Goal: Download file/media

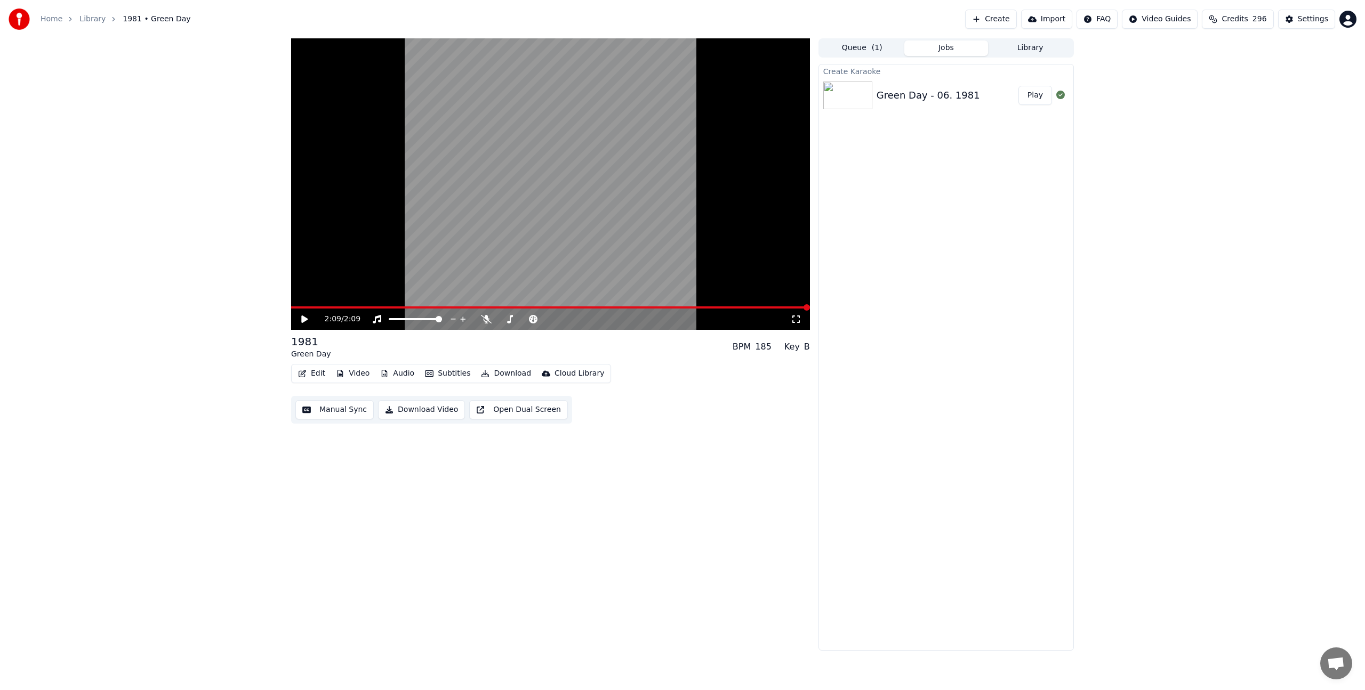
click at [331, 411] on button "Manual Sync" at bounding box center [334, 409] width 78 height 19
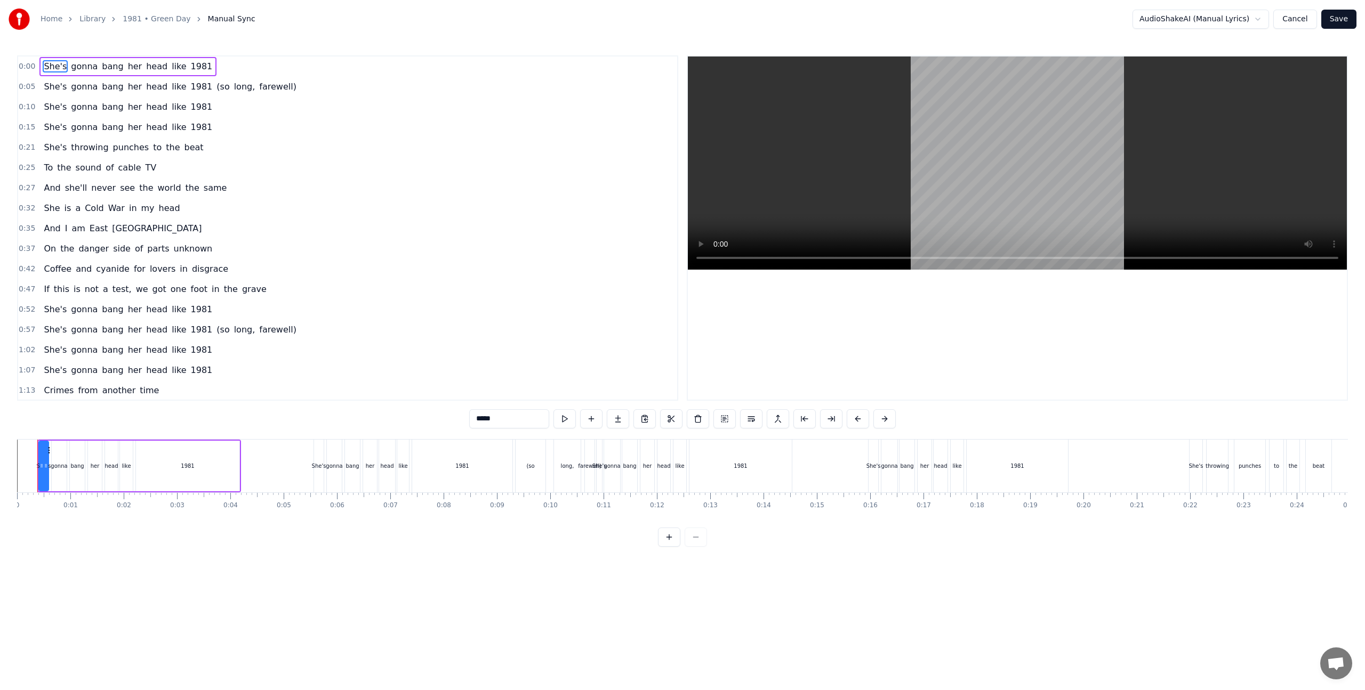
click at [984, 198] on video at bounding box center [1017, 163] width 659 height 213
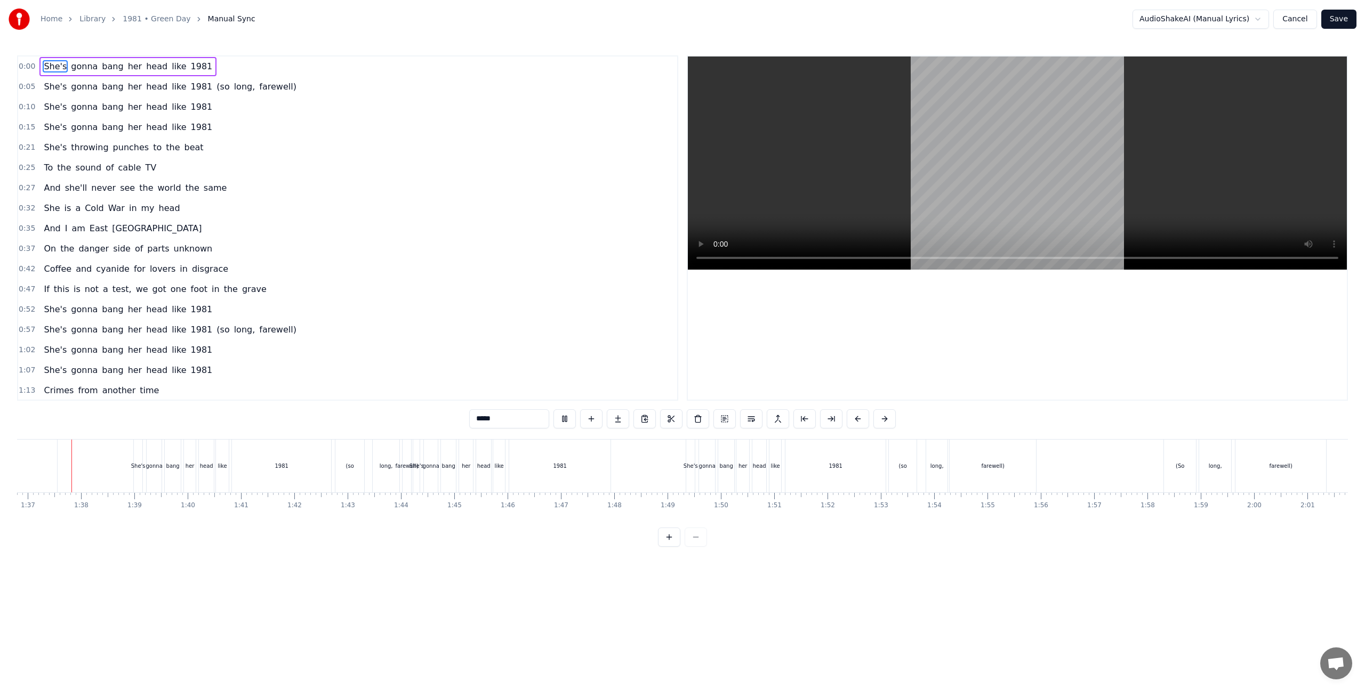
scroll to position [0, 5146]
click at [1339, 17] on button "Save" at bounding box center [1338, 19] width 35 height 19
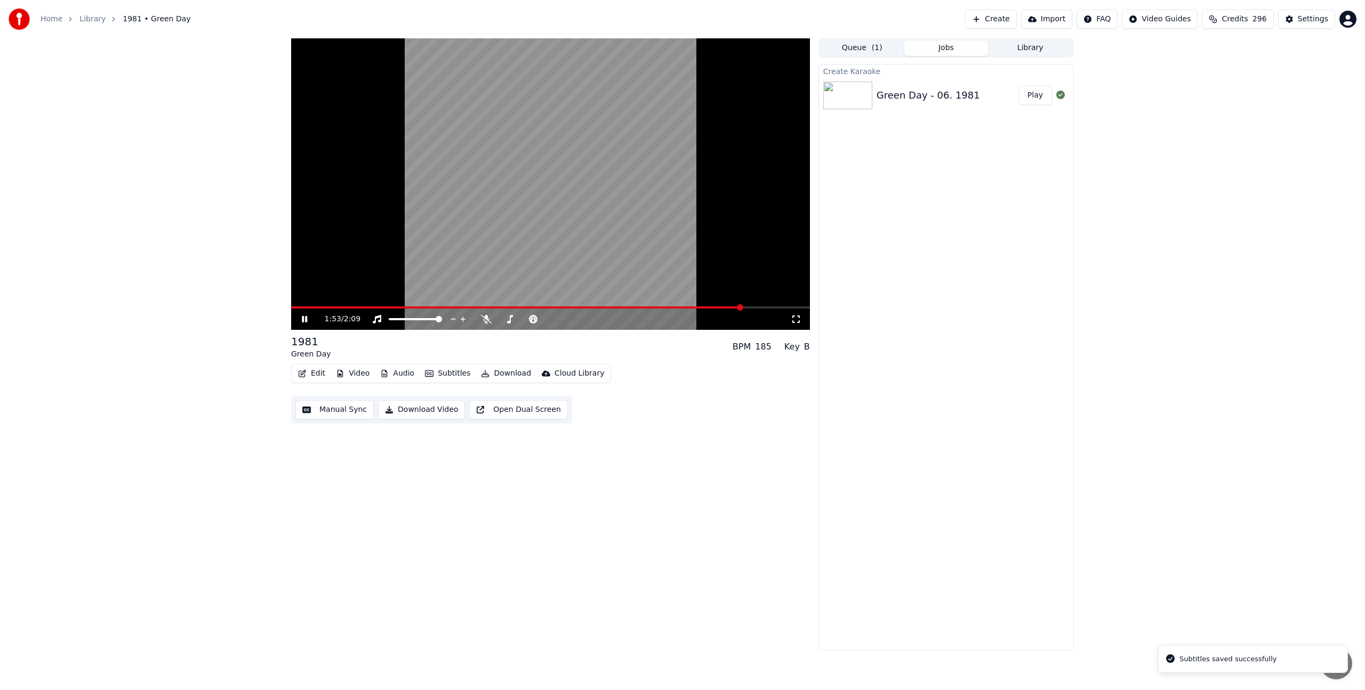
click at [741, 307] on span at bounding box center [550, 308] width 519 height 2
click at [501, 373] on button "Download" at bounding box center [506, 373] width 59 height 15
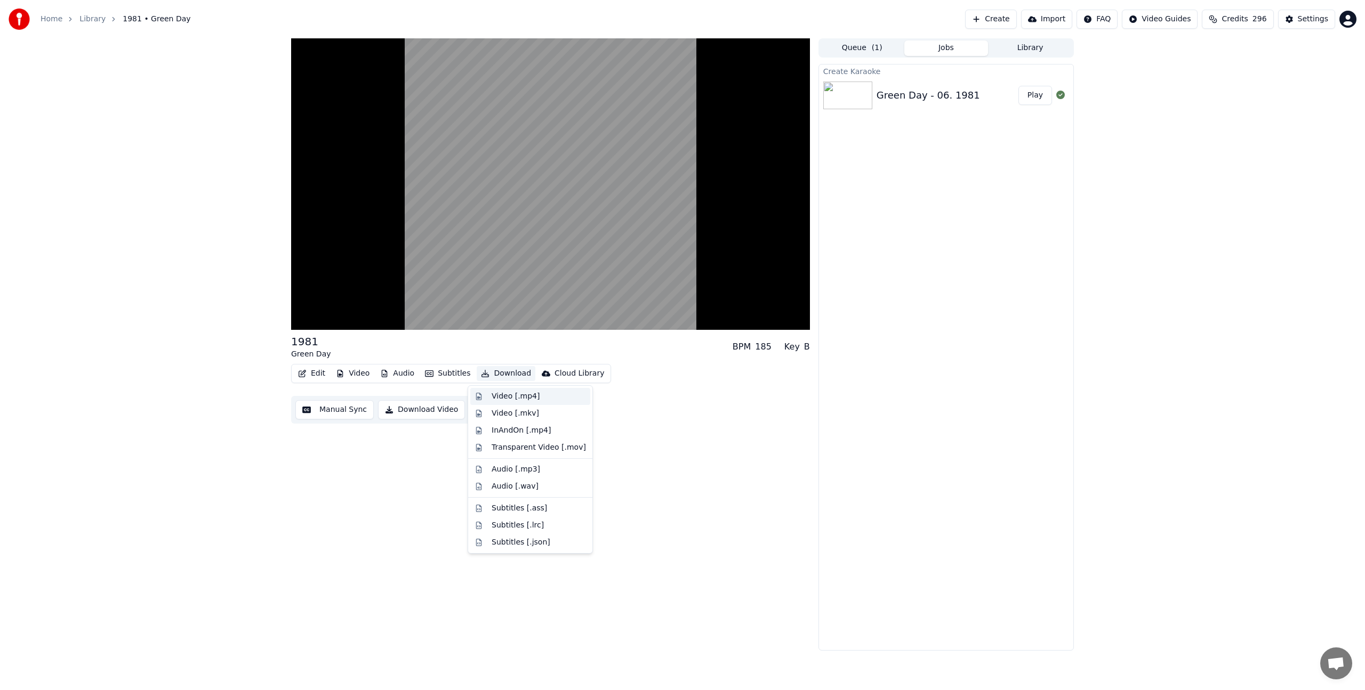
click at [512, 400] on div "Video [.mp4]" at bounding box center [516, 396] width 48 height 11
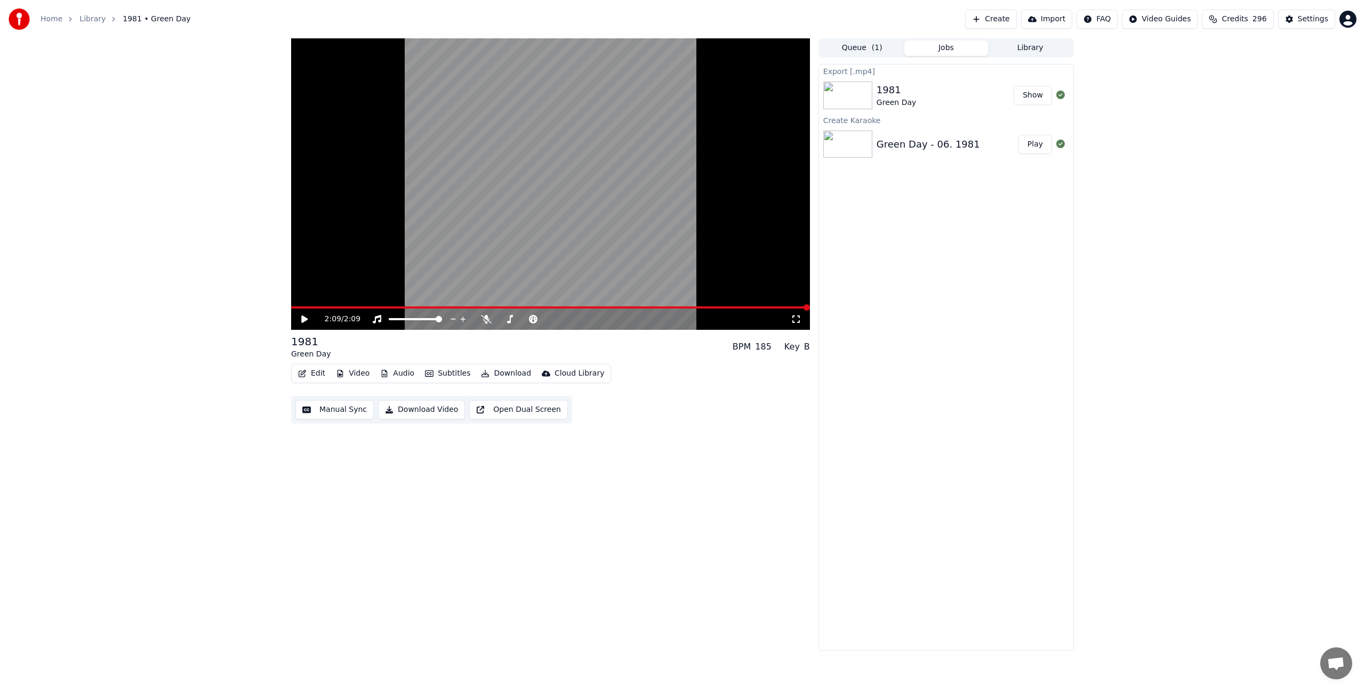
click at [1033, 95] on button "Show" at bounding box center [1032, 95] width 38 height 19
